Goal: Task Accomplishment & Management: Manage account settings

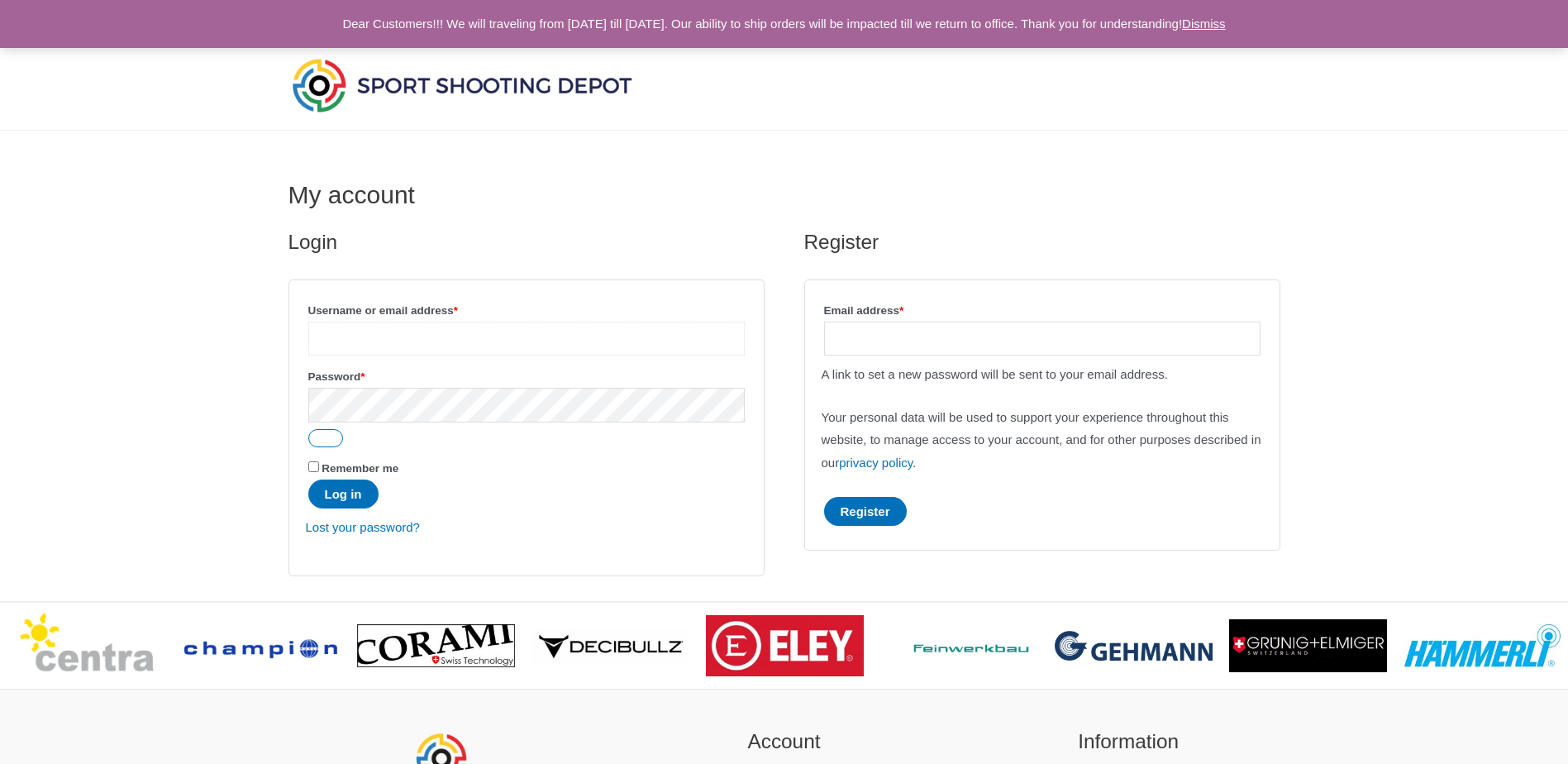
click at [548, 338] on input "Username or email address * Required" at bounding box center [526, 338] width 436 height 34
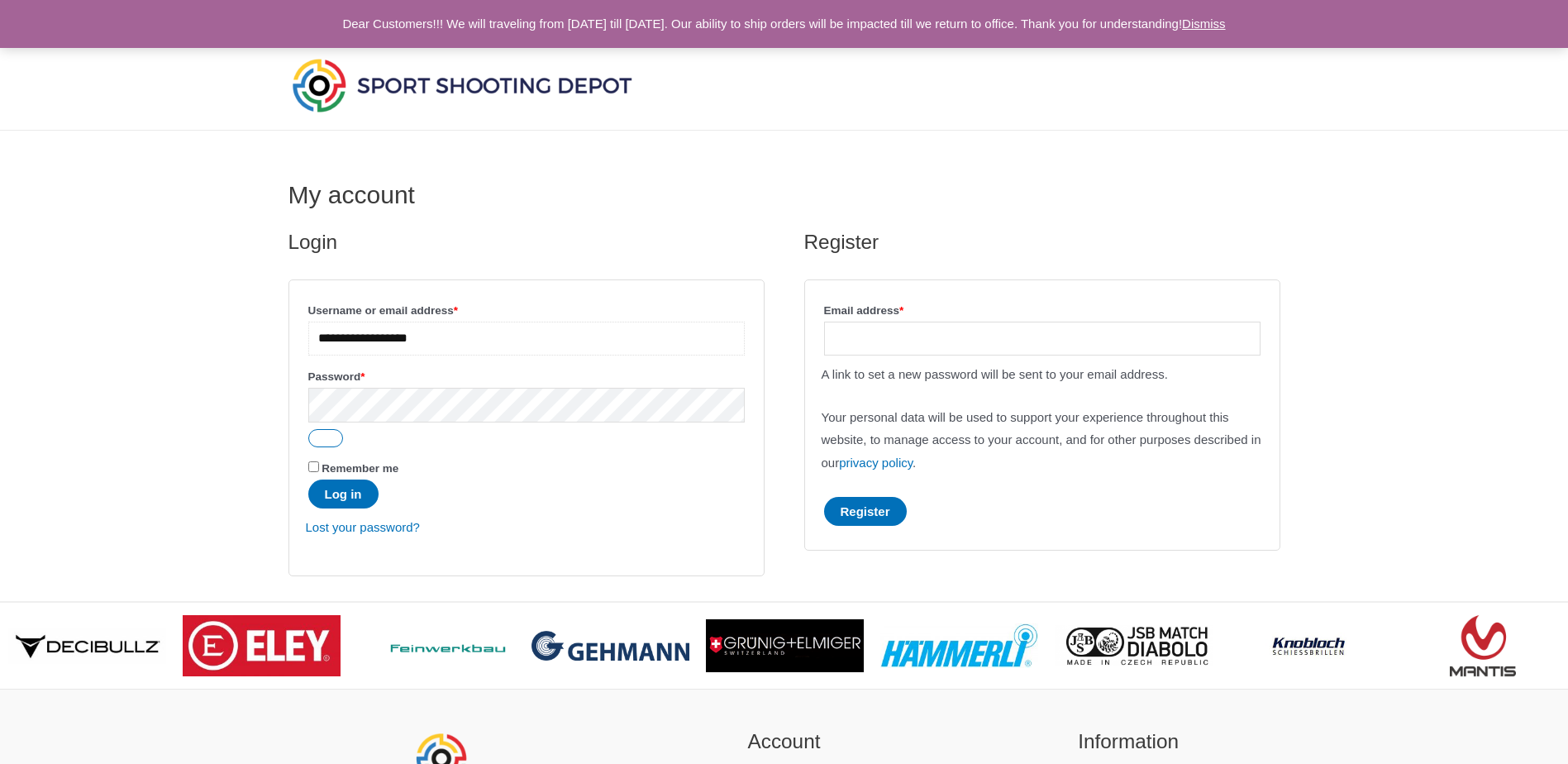
type input "**********"
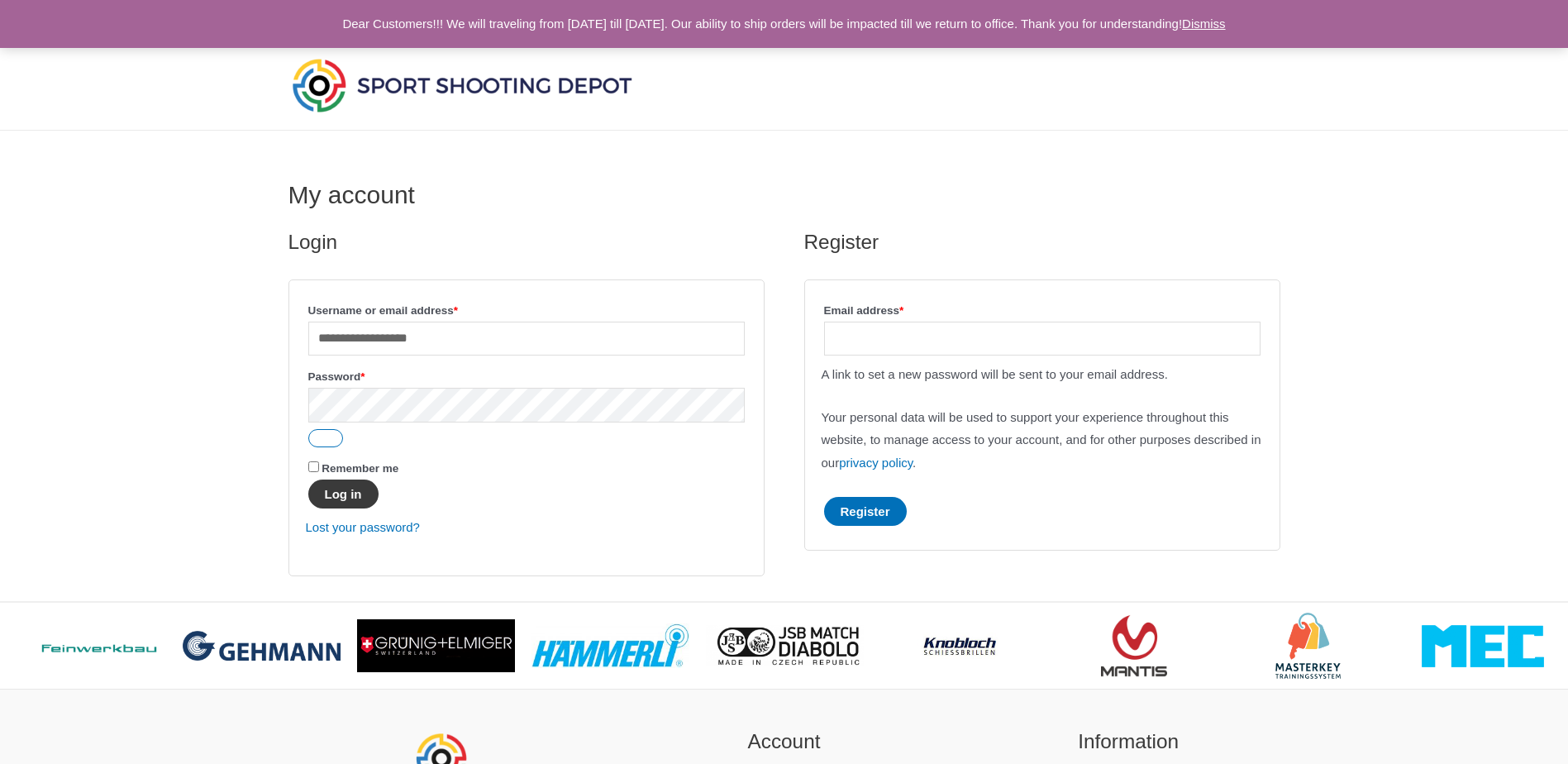
click at [341, 503] on button "Log in" at bounding box center [343, 493] width 70 height 29
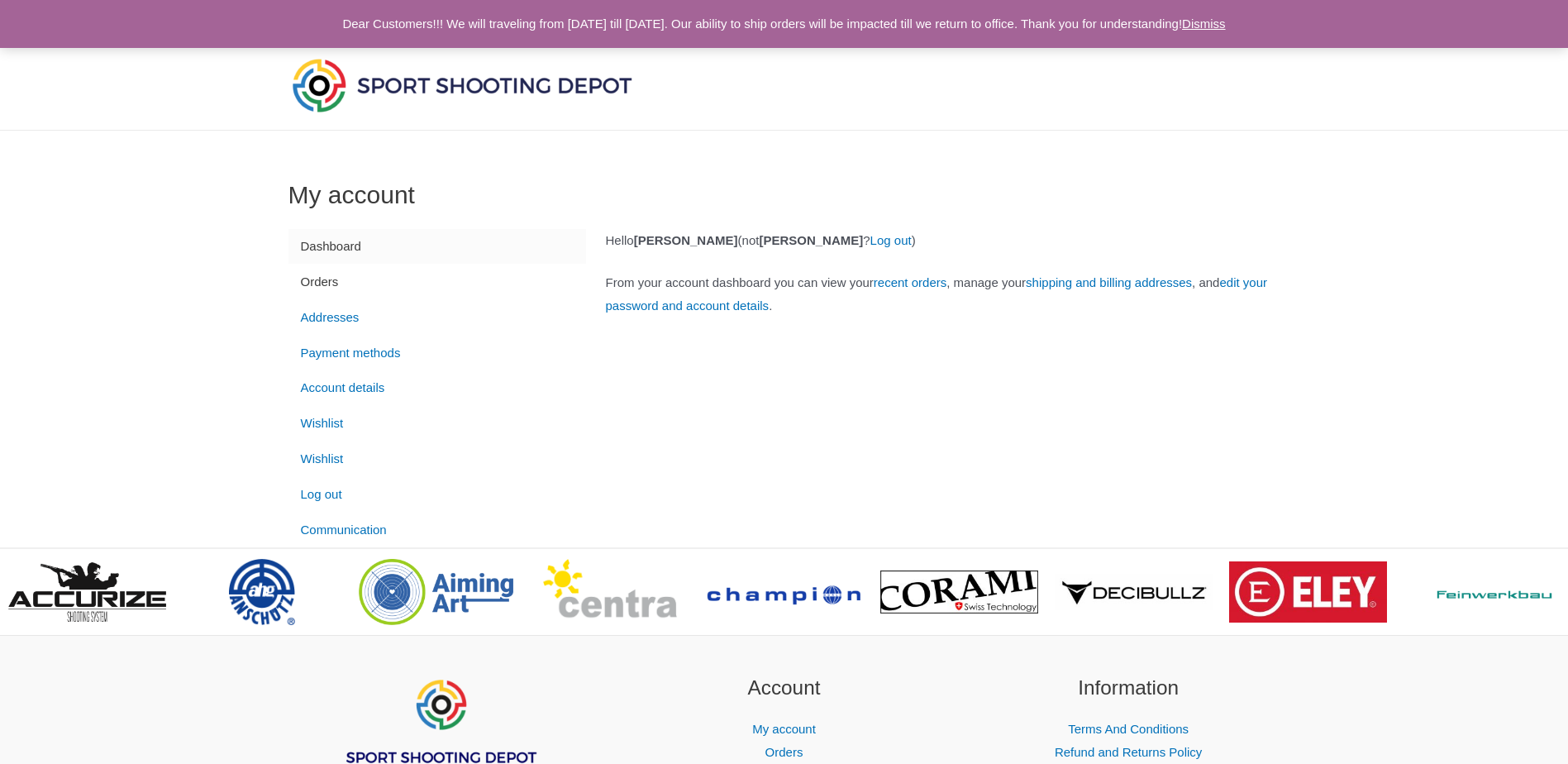
click at [331, 288] on link "Orders" at bounding box center [437, 282] width 297 height 35
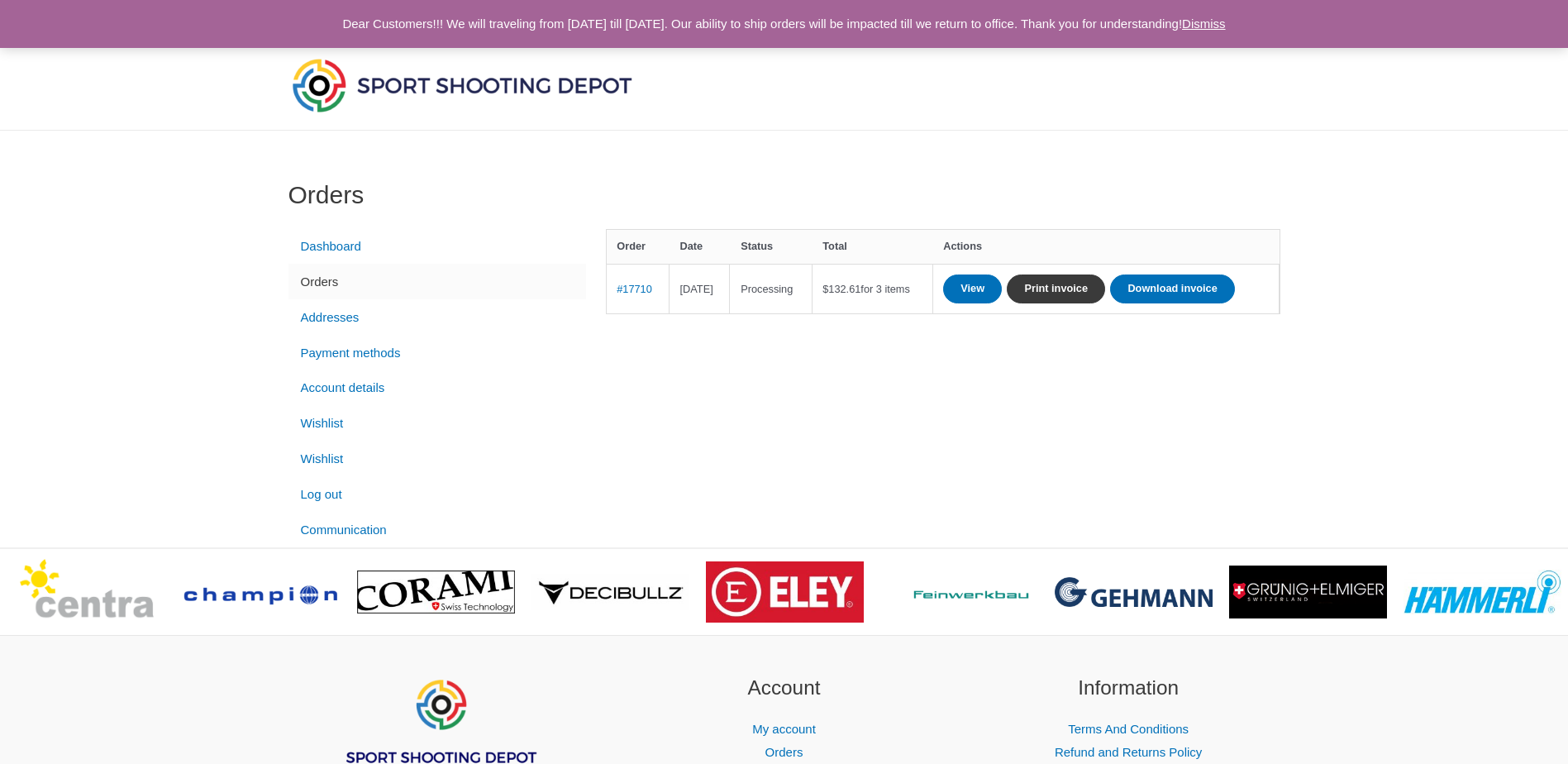
click at [1100, 287] on link "Print invoice" at bounding box center [1055, 289] width 98 height 29
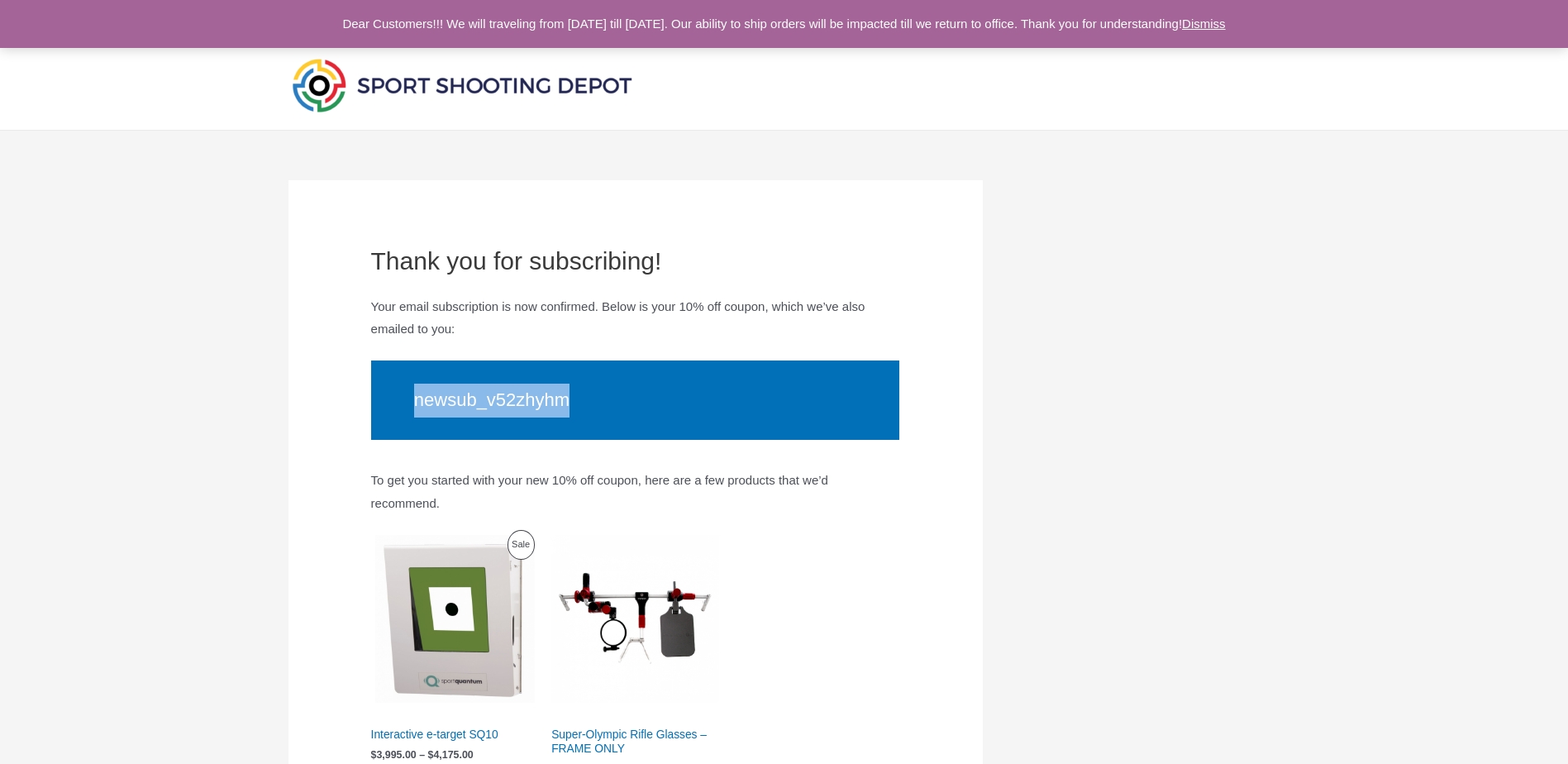
drag, startPoint x: 610, startPoint y: 404, endPoint x: 403, endPoint y: 399, distance: 207.1
click at [403, 399] on p "newsub_v52zhyhm" at bounding box center [635, 400] width 529 height 80
copy p "newsub_v52zhyhm"
